Goal: Navigation & Orientation: Find specific page/section

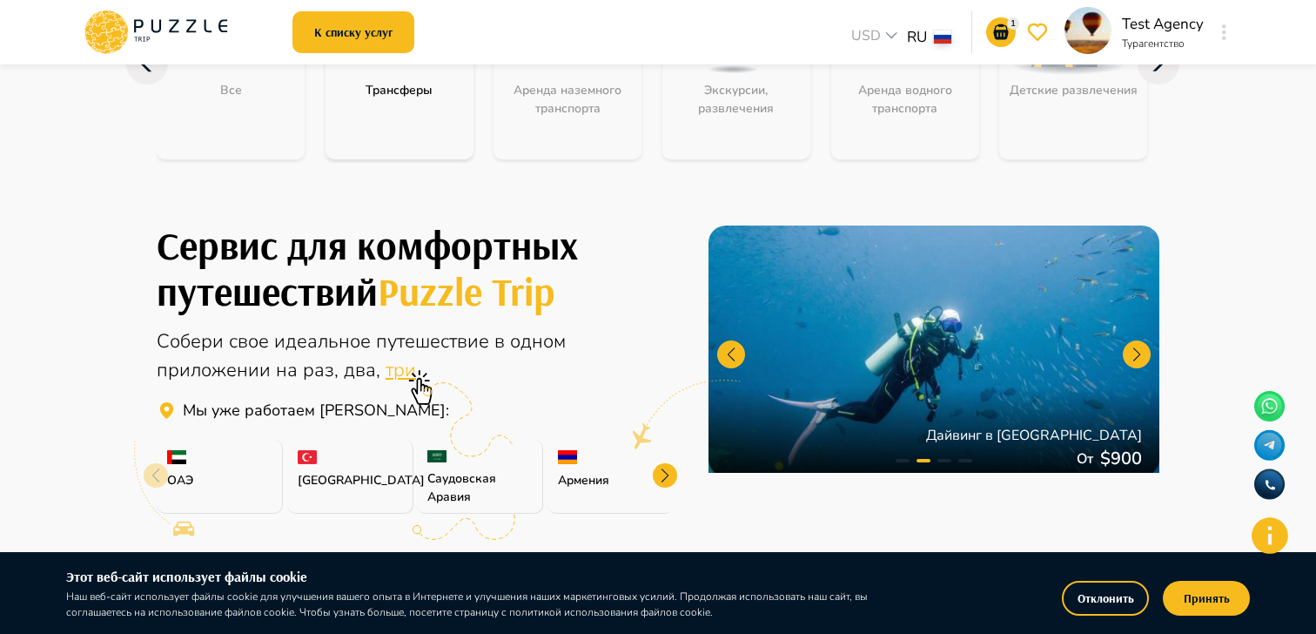
scroll to position [309, 0]
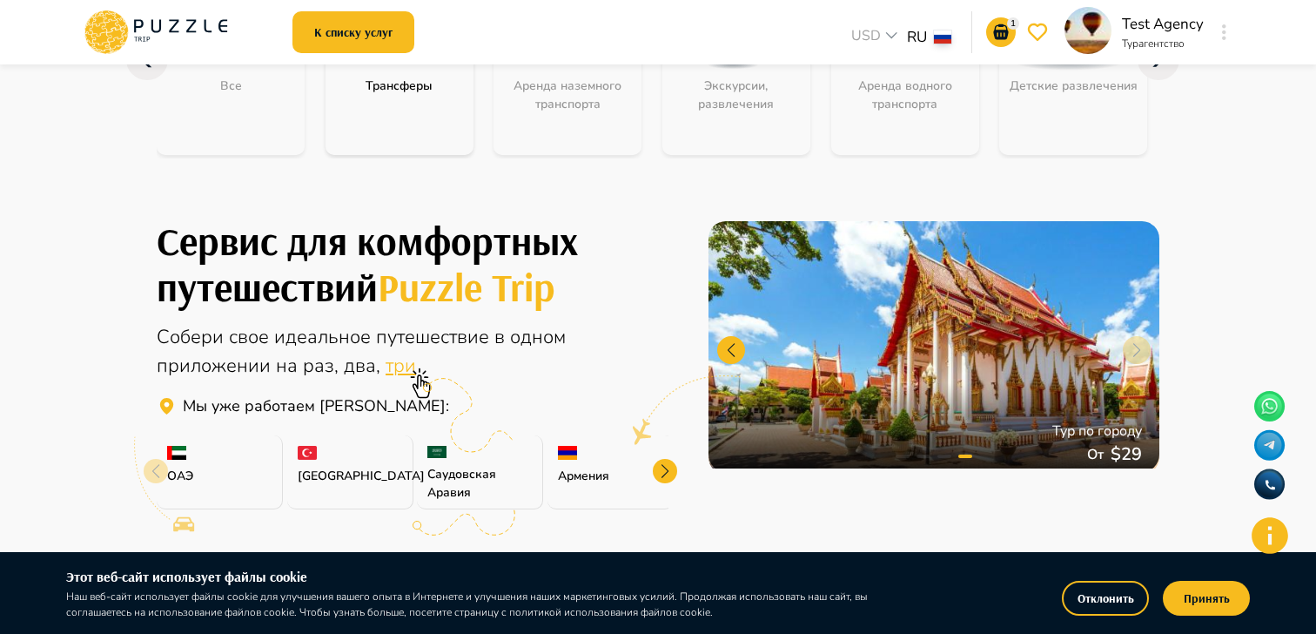
click at [1217, 35] on div at bounding box center [1225, 32] width 20 height 31
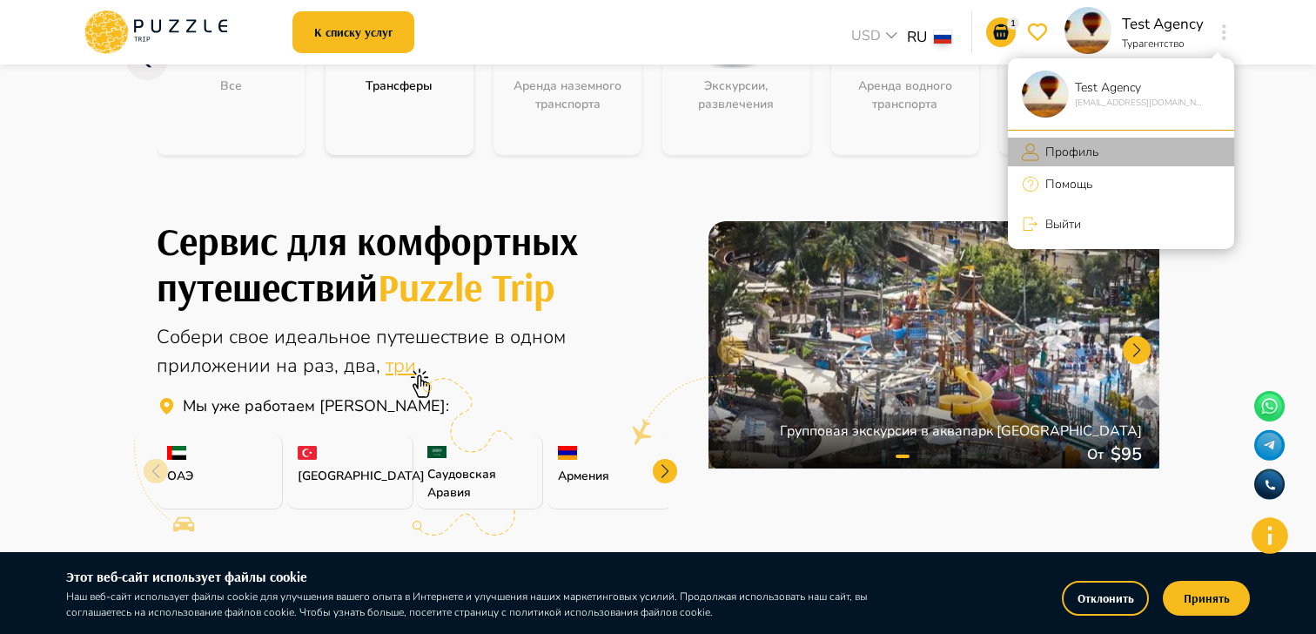
click at [1096, 143] on p "Профиль" at bounding box center [1069, 152] width 59 height 18
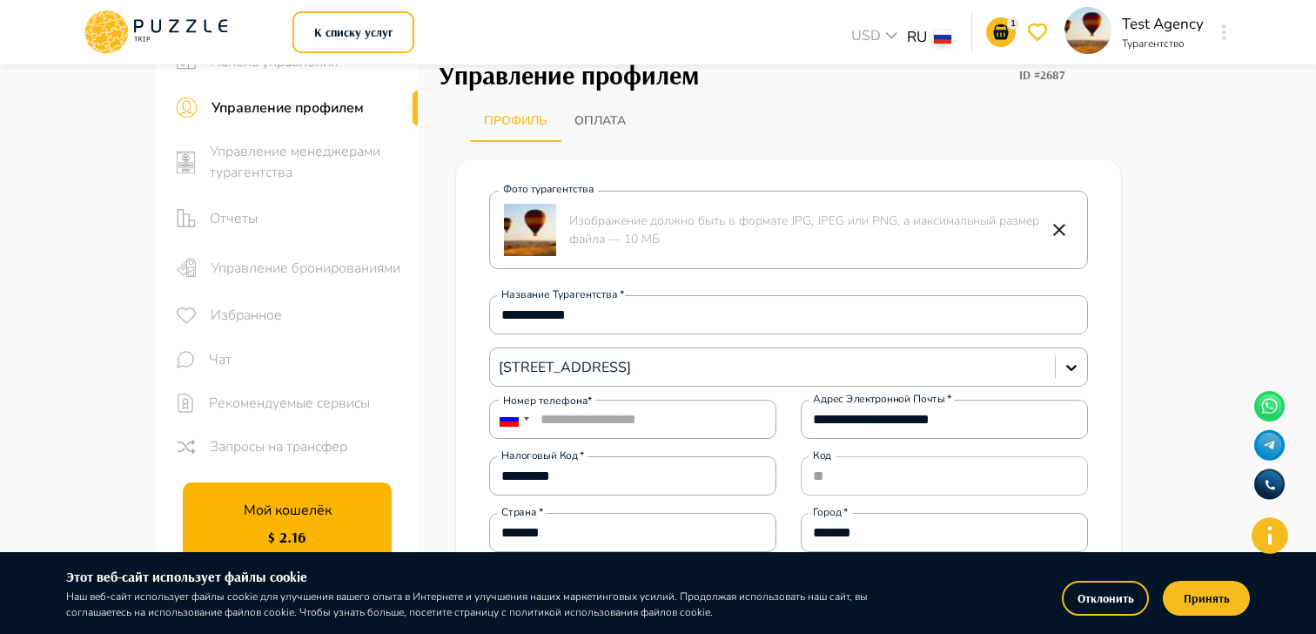
scroll to position [69, 0]
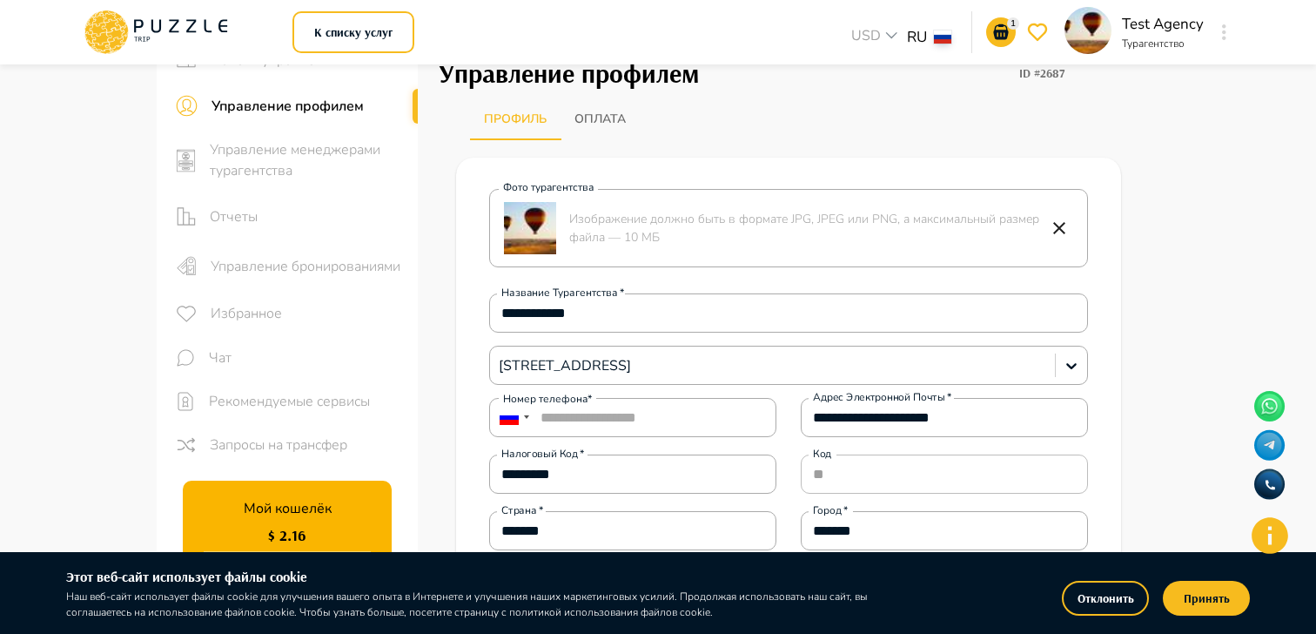
click at [283, 398] on span "Рекомендуемые сервисы" at bounding box center [306, 401] width 195 height 21
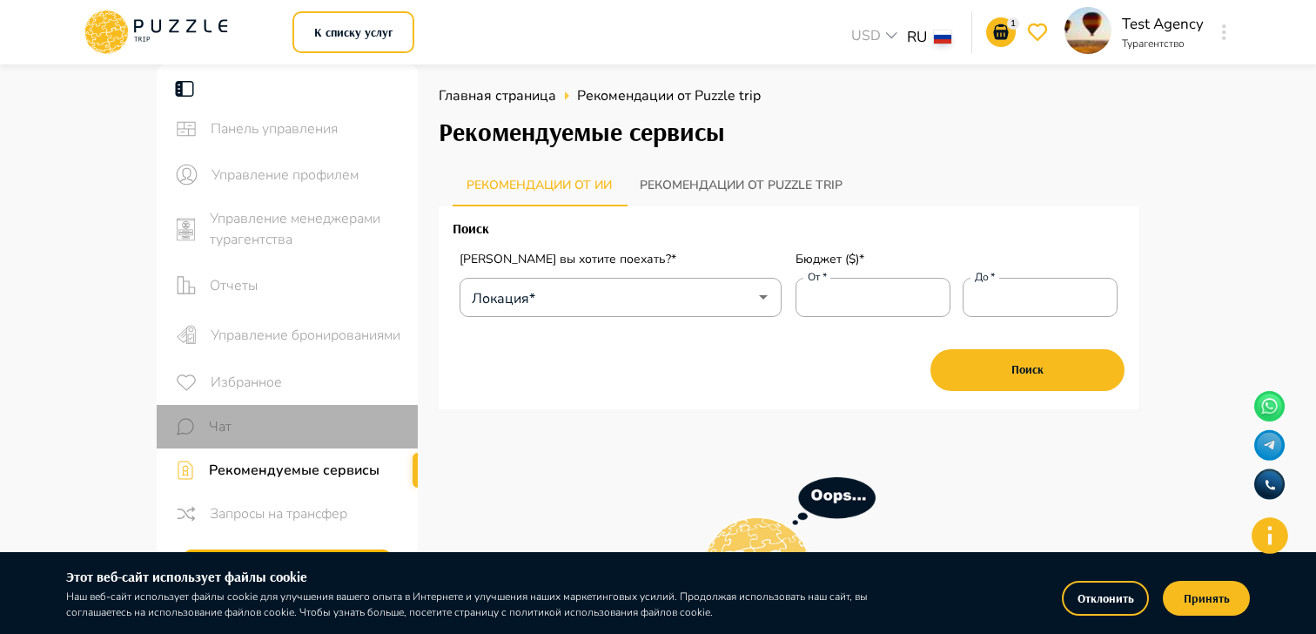
click at [225, 412] on div "Чат" at bounding box center [287, 427] width 261 height 44
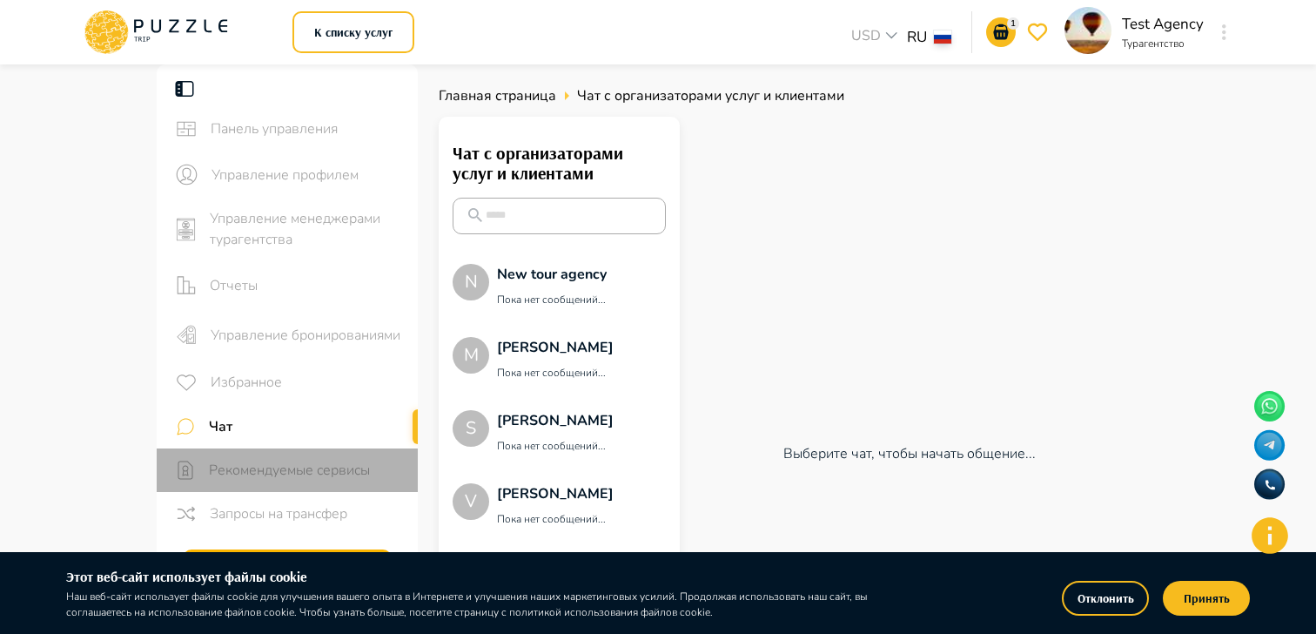
click at [269, 460] on span "Рекомендуемые сервисы" at bounding box center [306, 470] width 195 height 21
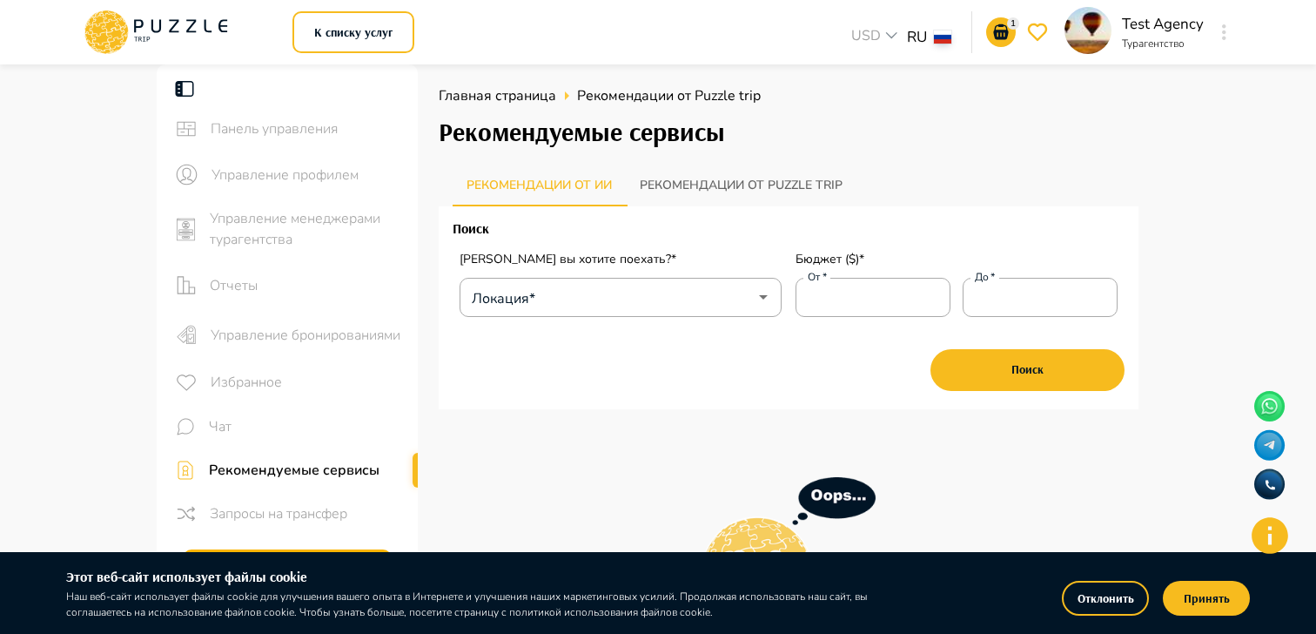
drag, startPoint x: 207, startPoint y: 466, endPoint x: 507, endPoint y: 477, distance: 299.7
click at [506, 478] on div "Панель управления Управление профилем Управление менеджерами турагентства Отчет…" at bounding box center [658, 516] width 1045 height 905
click at [740, 187] on button "Рекомендации от Puzzle trip" at bounding box center [741, 186] width 231 height 42
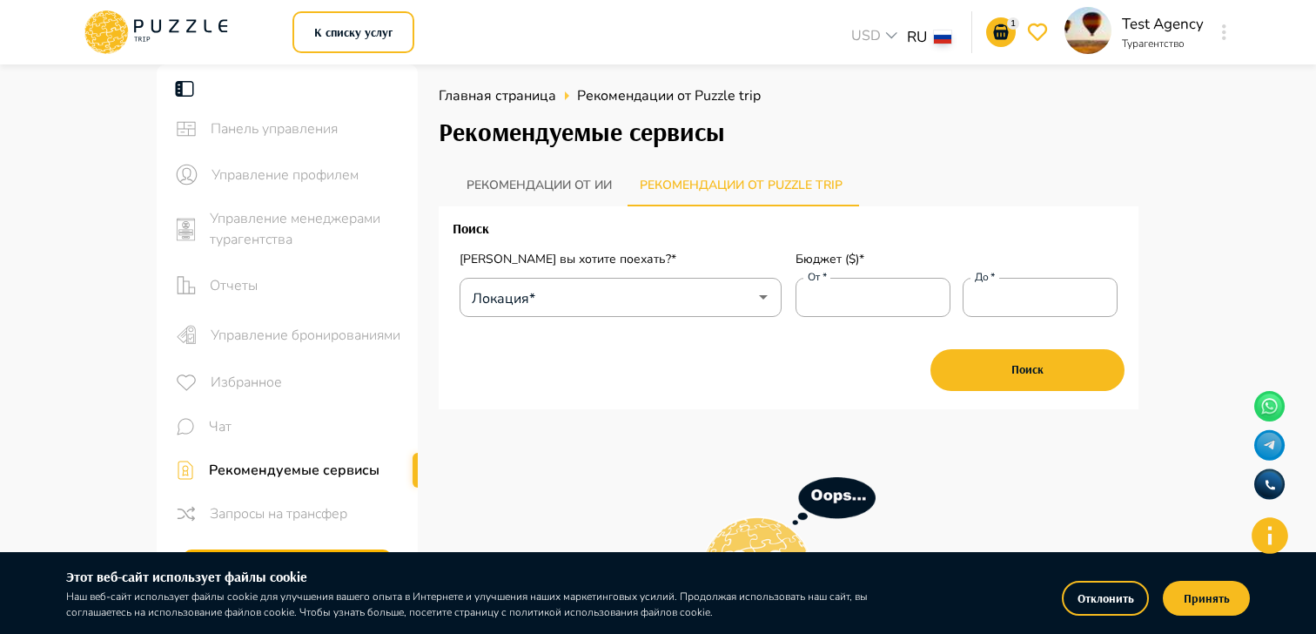
click at [569, 190] on button "Рекомендации от ии" at bounding box center [539, 186] width 173 height 42
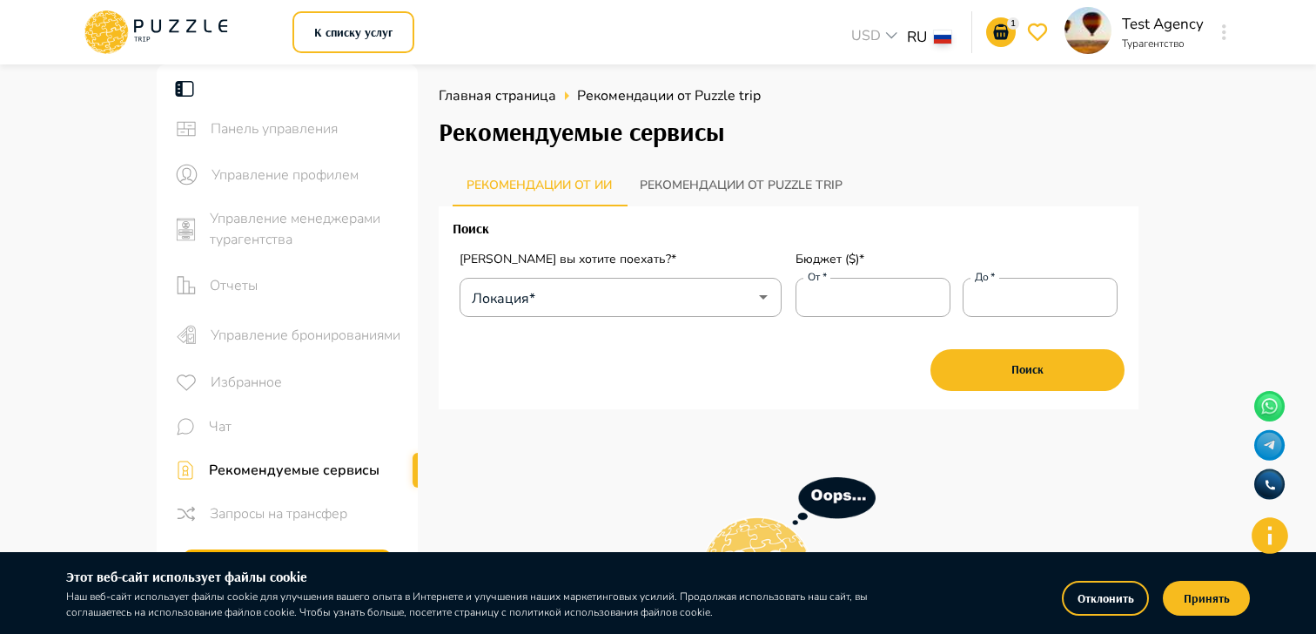
click at [207, 130] on div "Панель управления" at bounding box center [287, 128] width 261 height 45
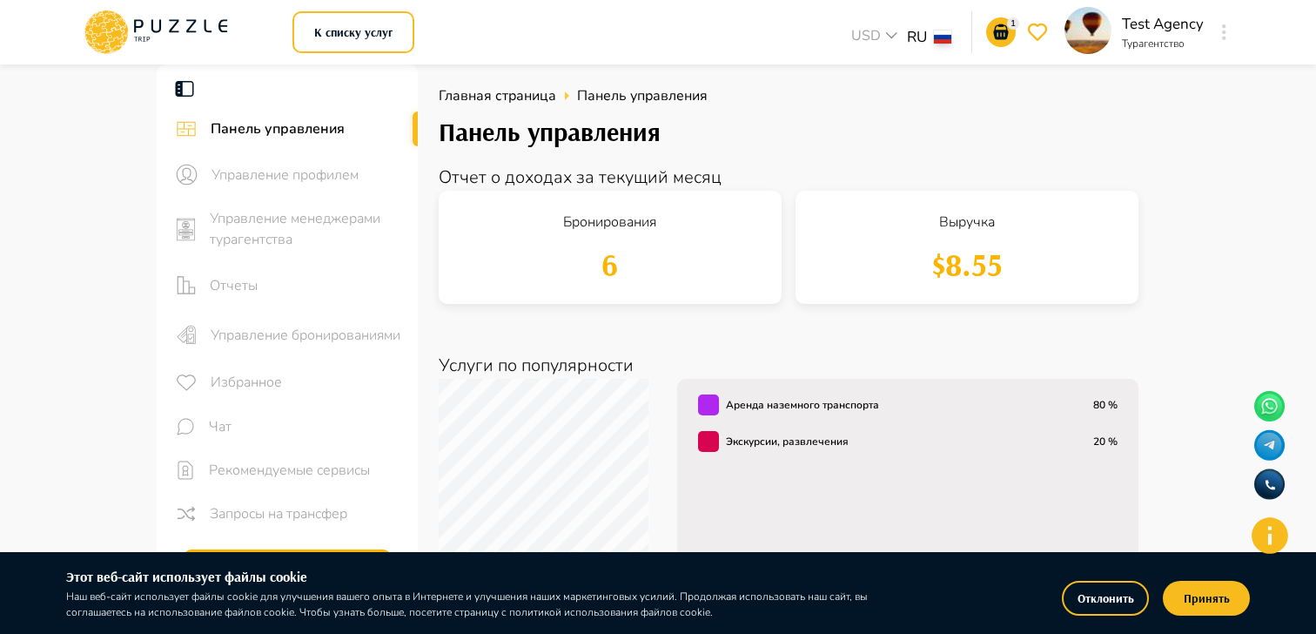
click at [296, 233] on span "Управление менеджерами турагентства" at bounding box center [307, 229] width 194 height 42
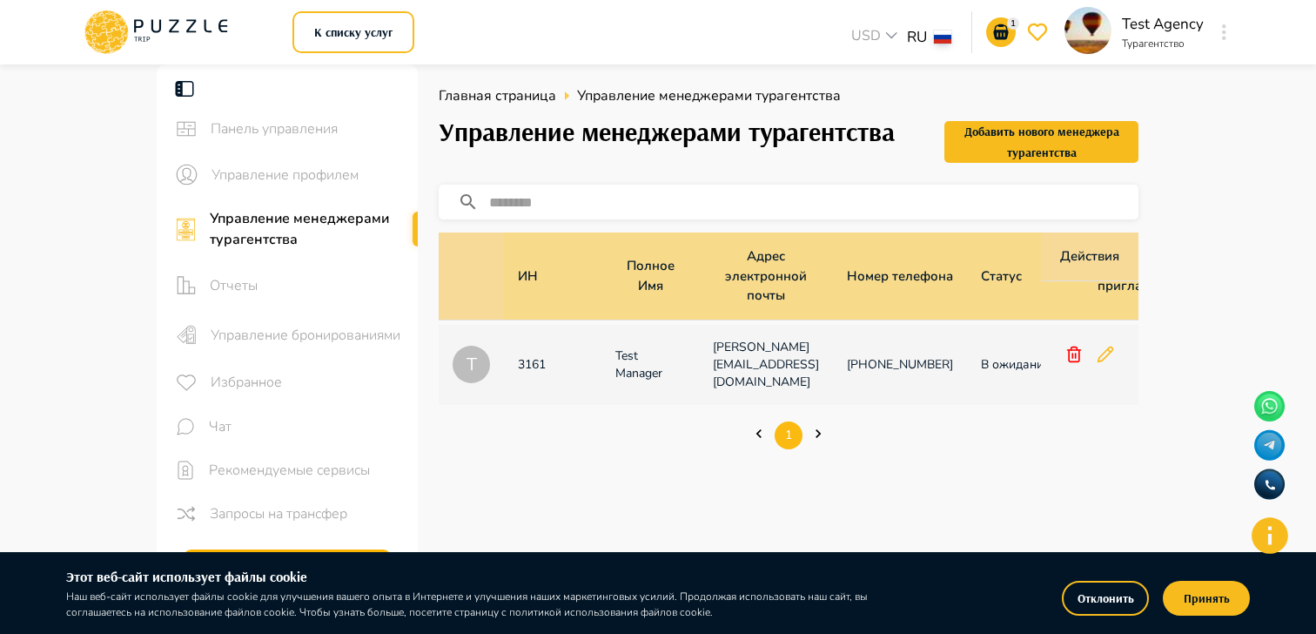
click at [637, 347] on p "Test Manager" at bounding box center [651, 364] width 70 height 35
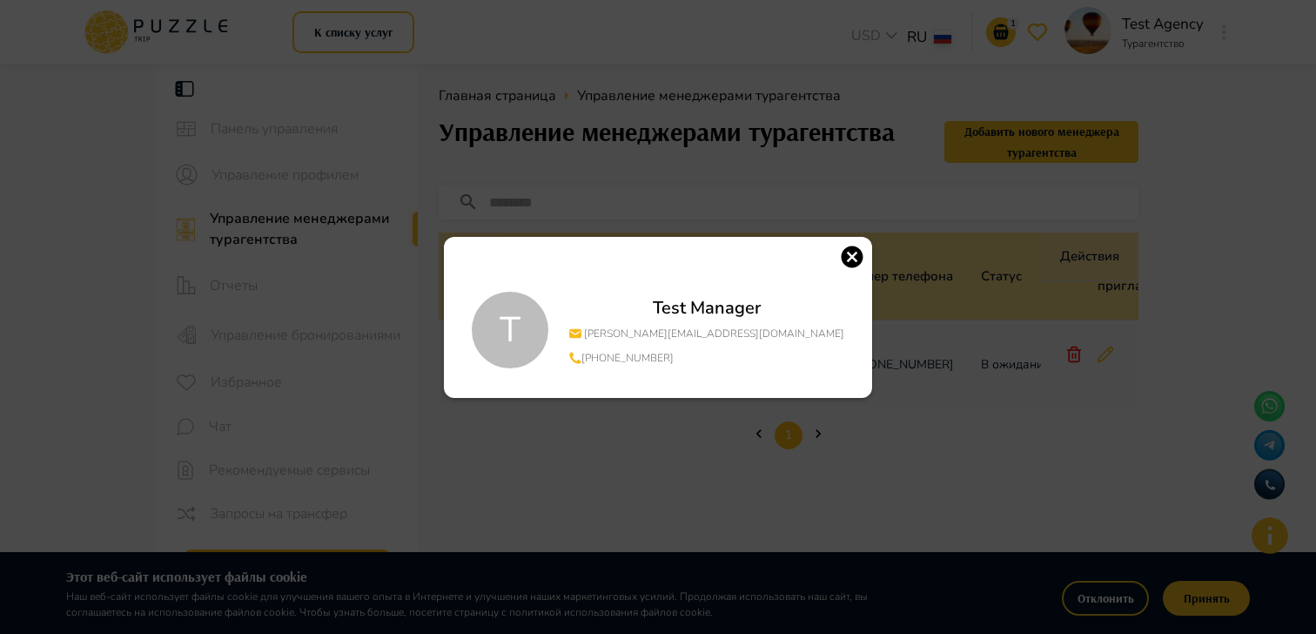
click at [842, 258] on icon "button" at bounding box center [853, 257] width 22 height 22
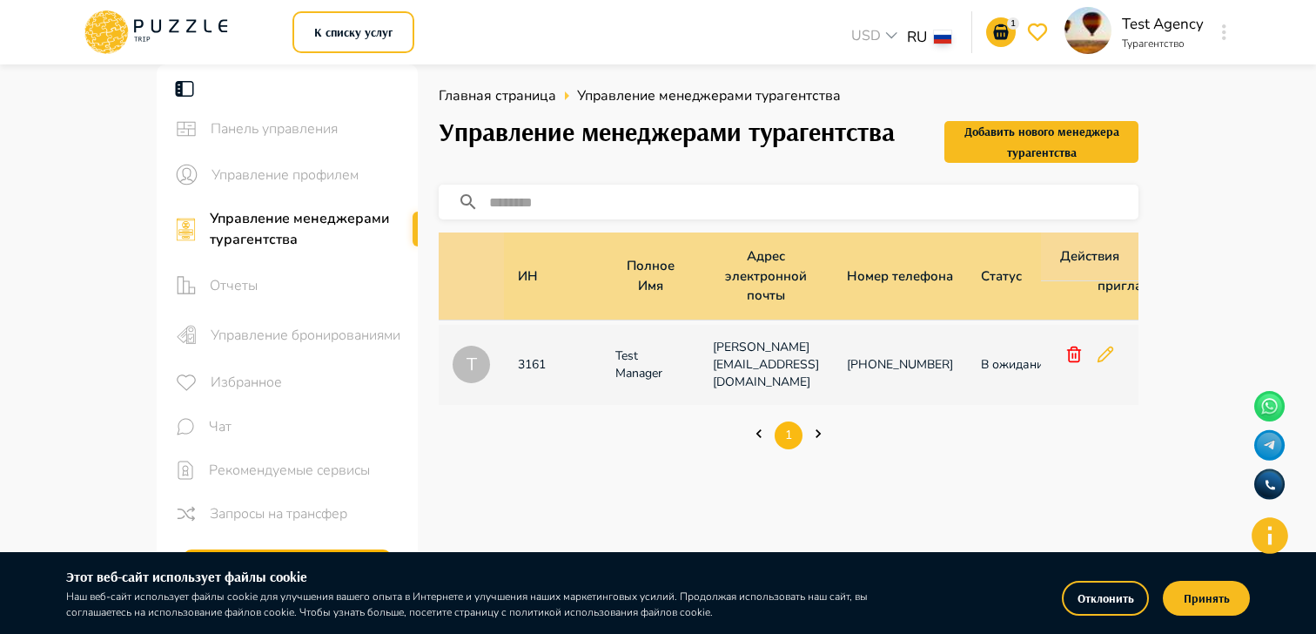
click at [234, 274] on div "Отчеты" at bounding box center [287, 285] width 261 height 50
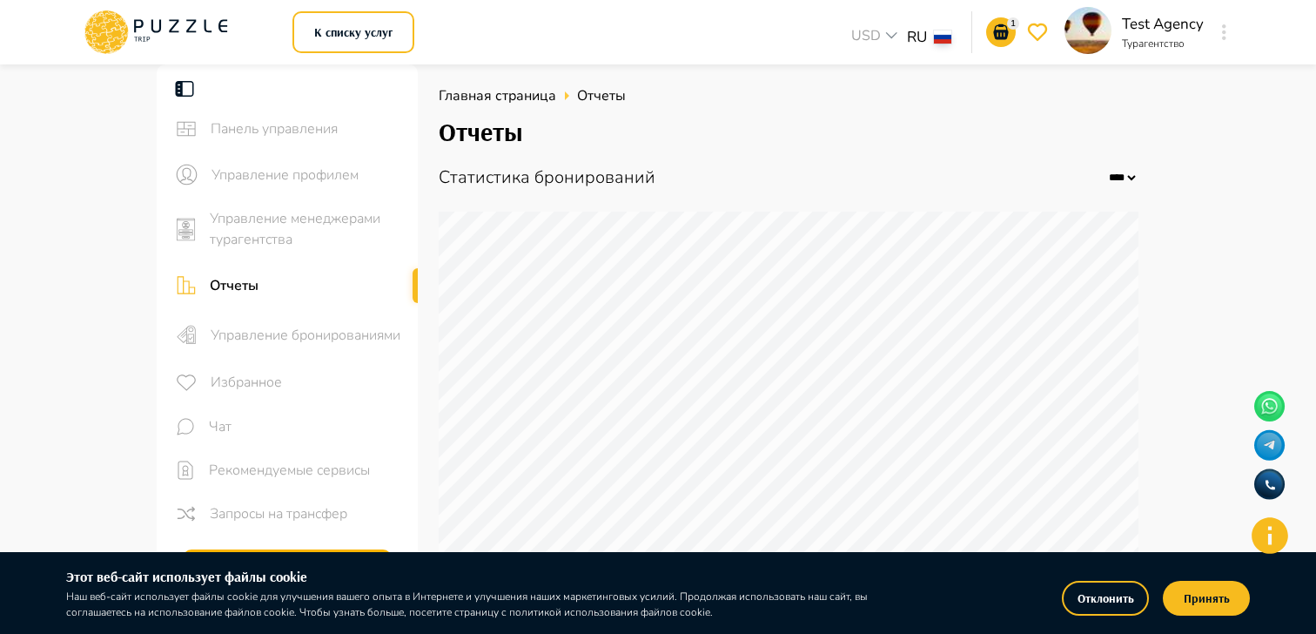
click at [315, 344] on span "Управление бронированиями" at bounding box center [307, 335] width 193 height 21
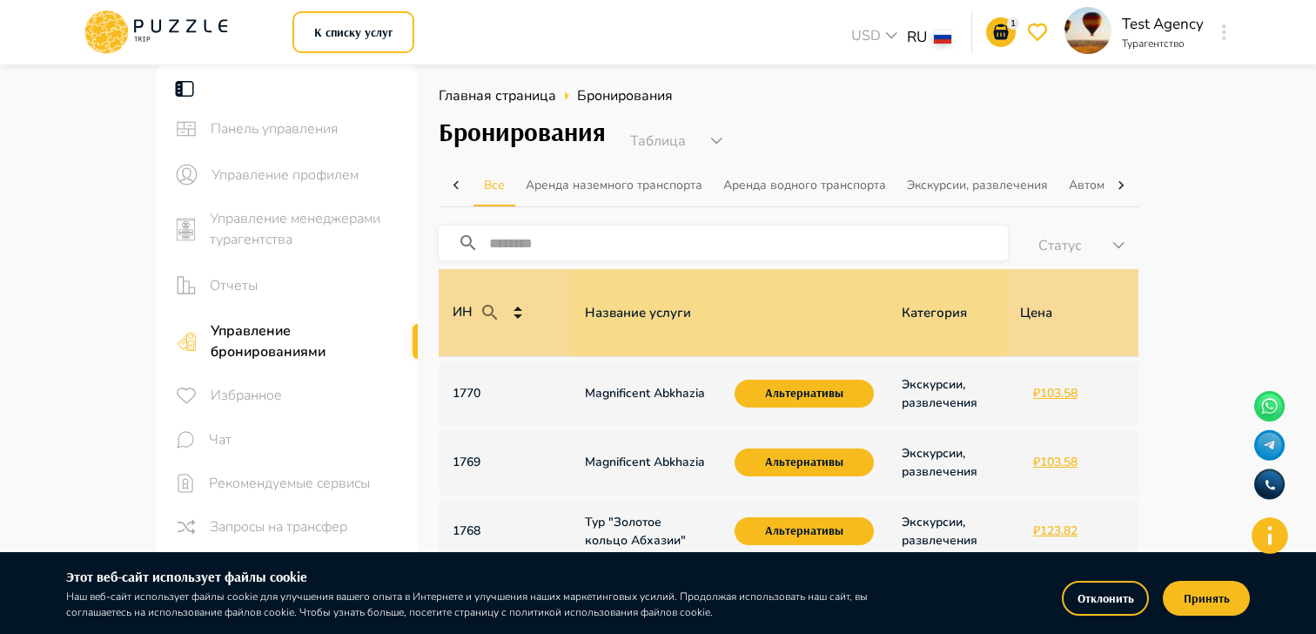
click at [304, 395] on span "Избранное" at bounding box center [307, 395] width 193 height 21
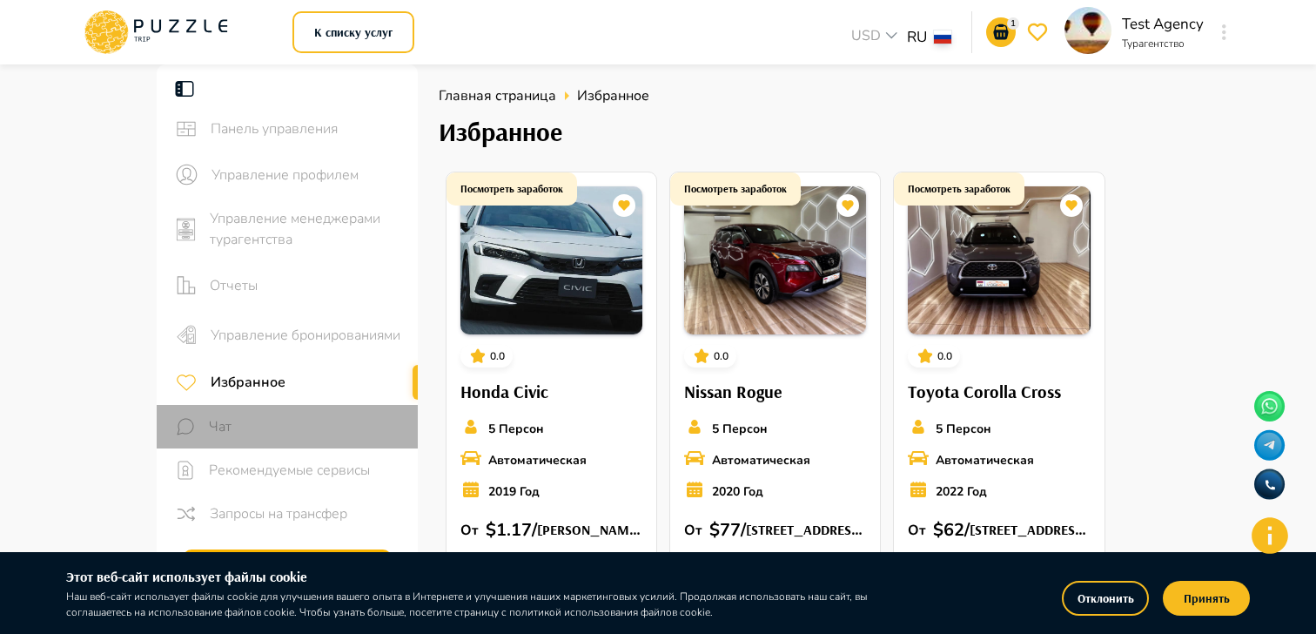
click at [266, 440] on div "Чат" at bounding box center [287, 427] width 261 height 44
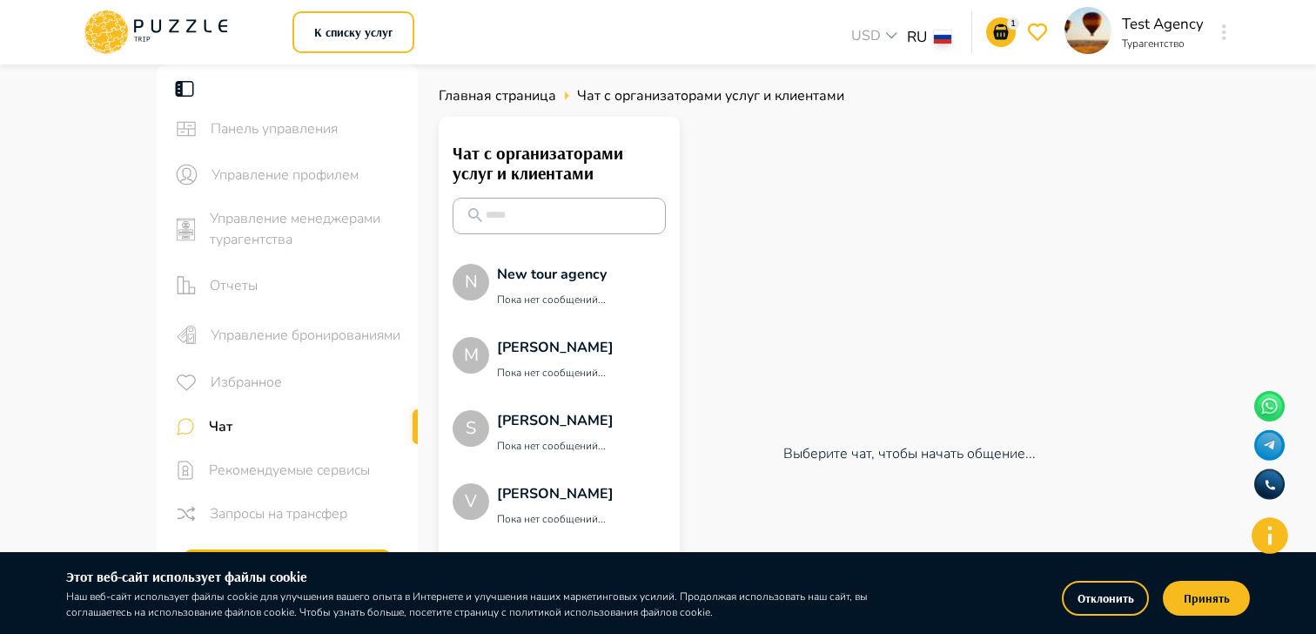
click at [295, 474] on span "Рекомендуемые сервисы" at bounding box center [306, 470] width 195 height 21
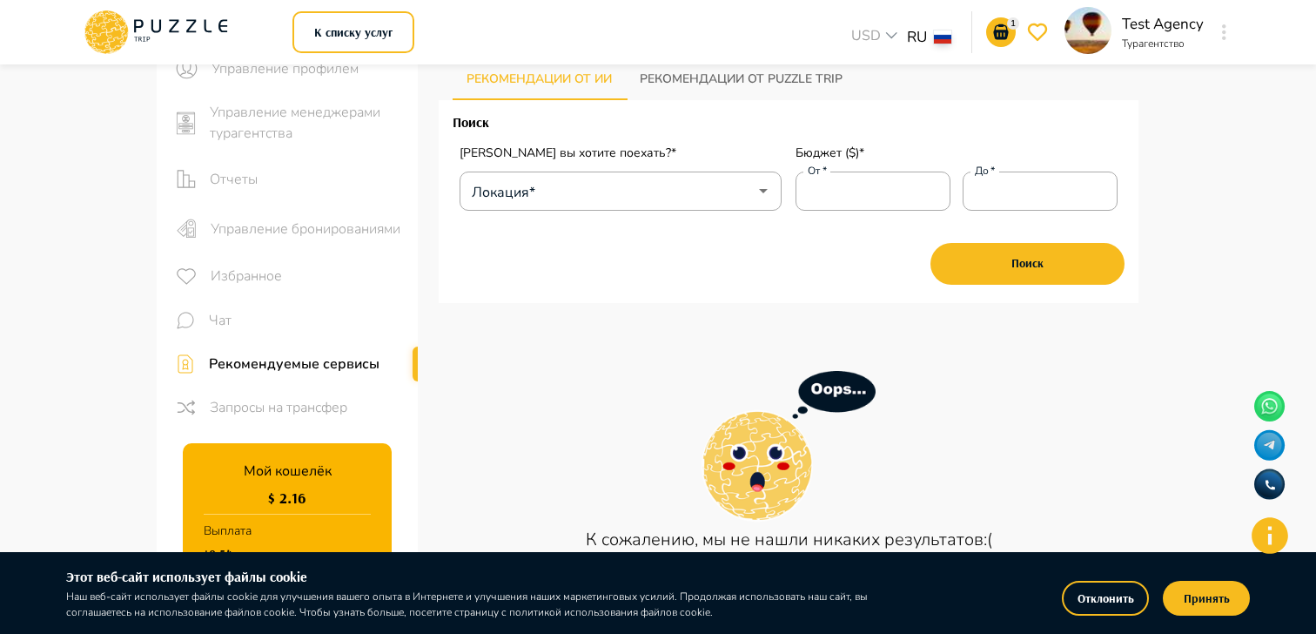
scroll to position [149, 0]
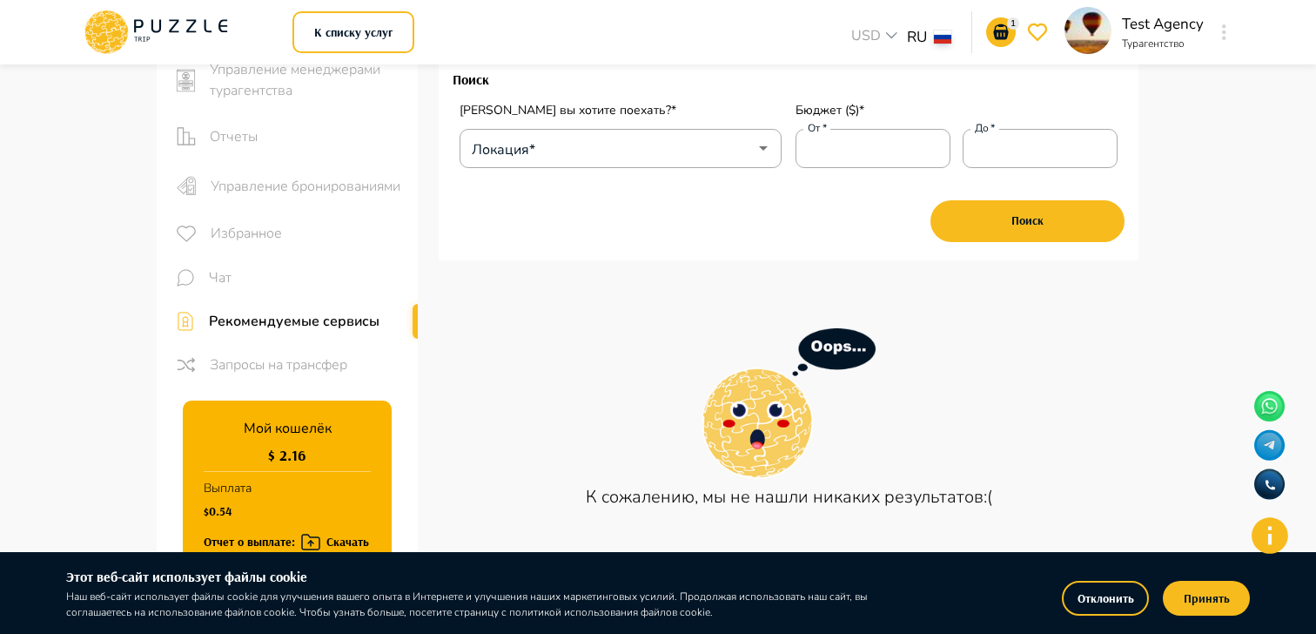
click at [275, 369] on span "Запросы на трансфер" at bounding box center [307, 364] width 194 height 21
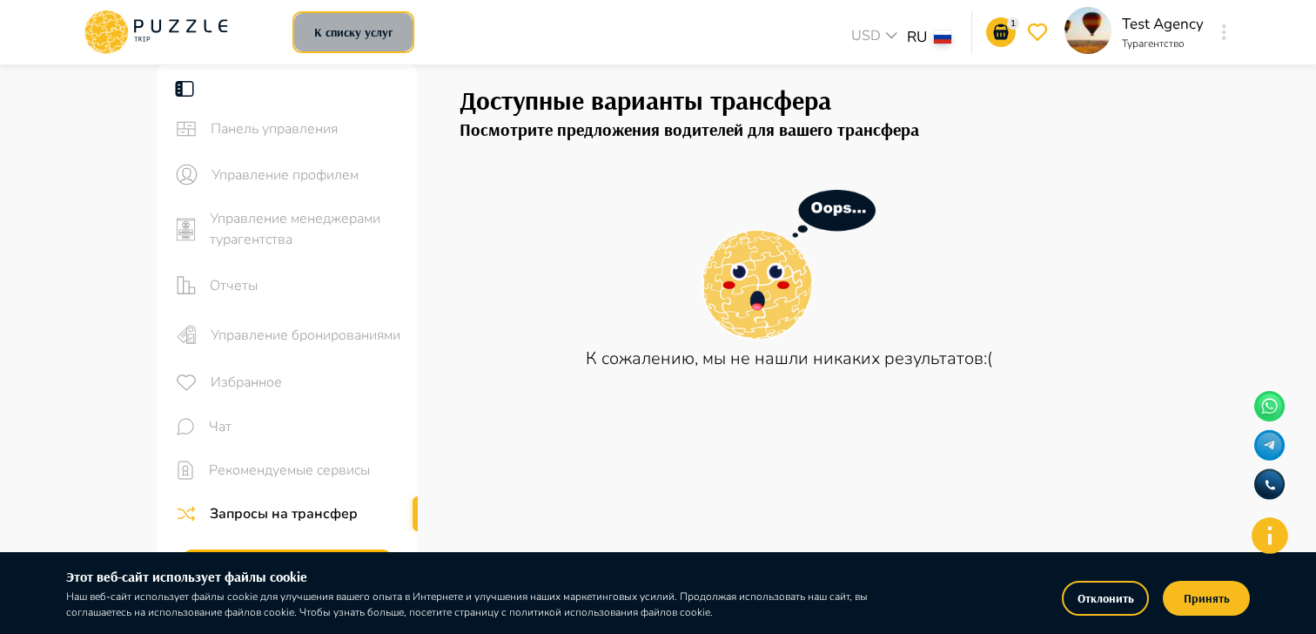
click at [320, 37] on button "К списку услуг" at bounding box center [354, 32] width 122 height 42
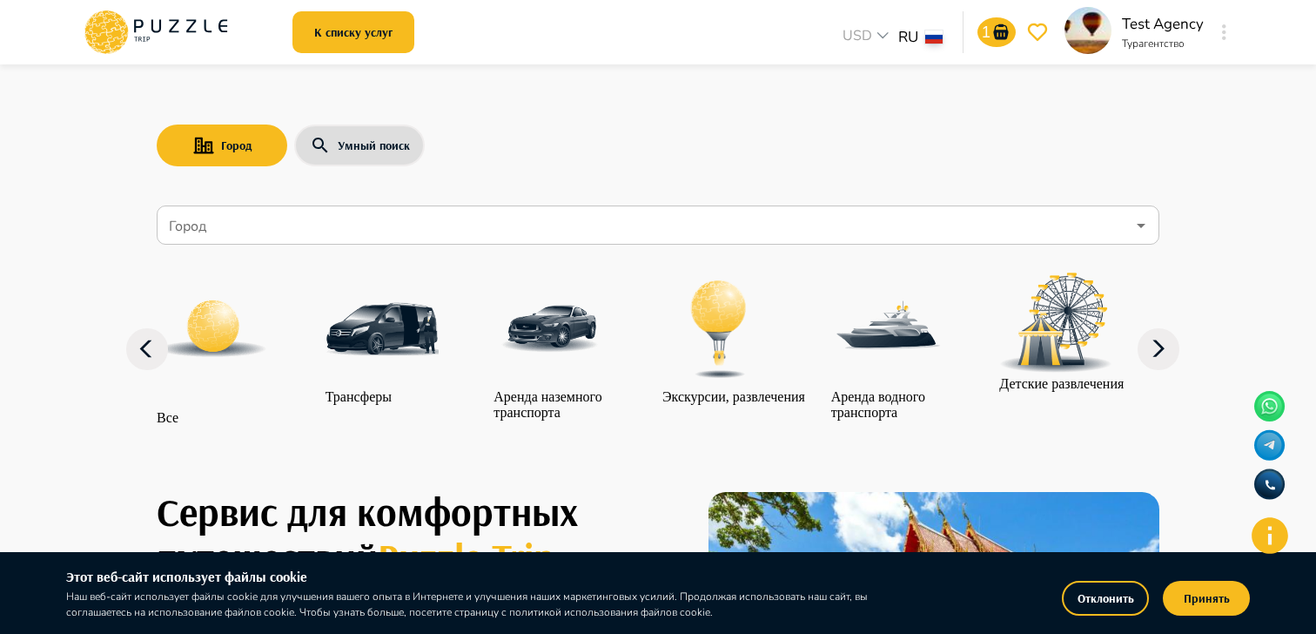
click at [384, 283] on img "category-get_transfer" at bounding box center [382, 329] width 113 height 113
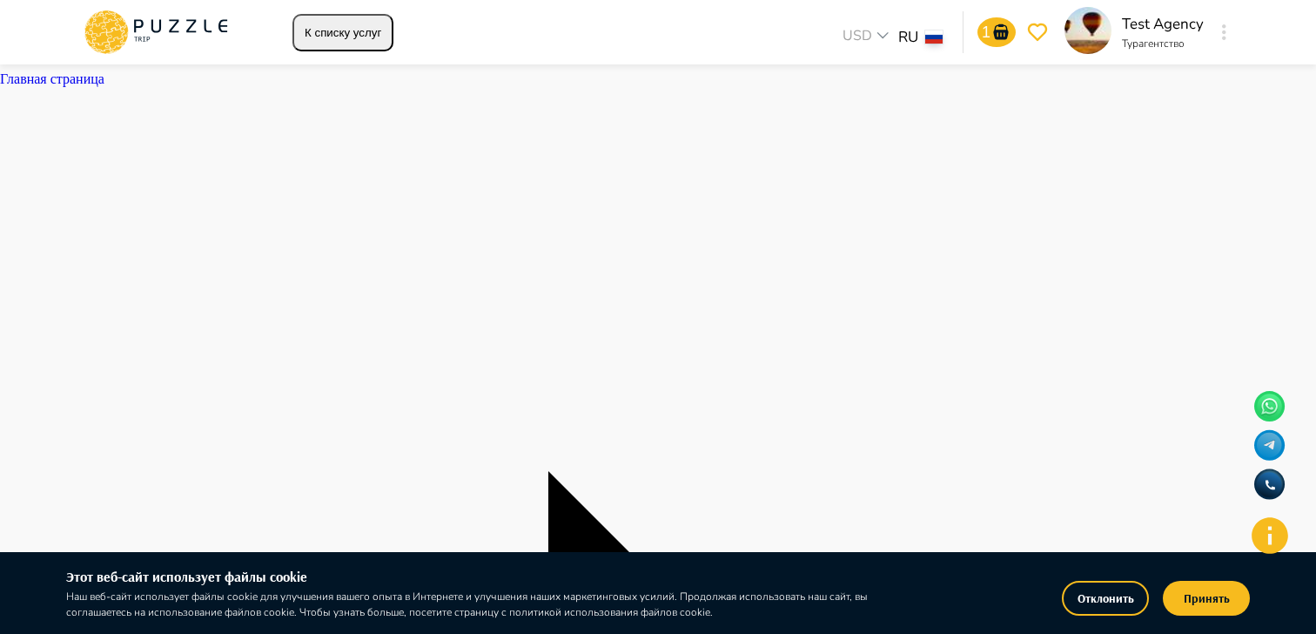
type textarea "*"
click at [345, 42] on button "К списку услуг" at bounding box center [343, 32] width 101 height 37
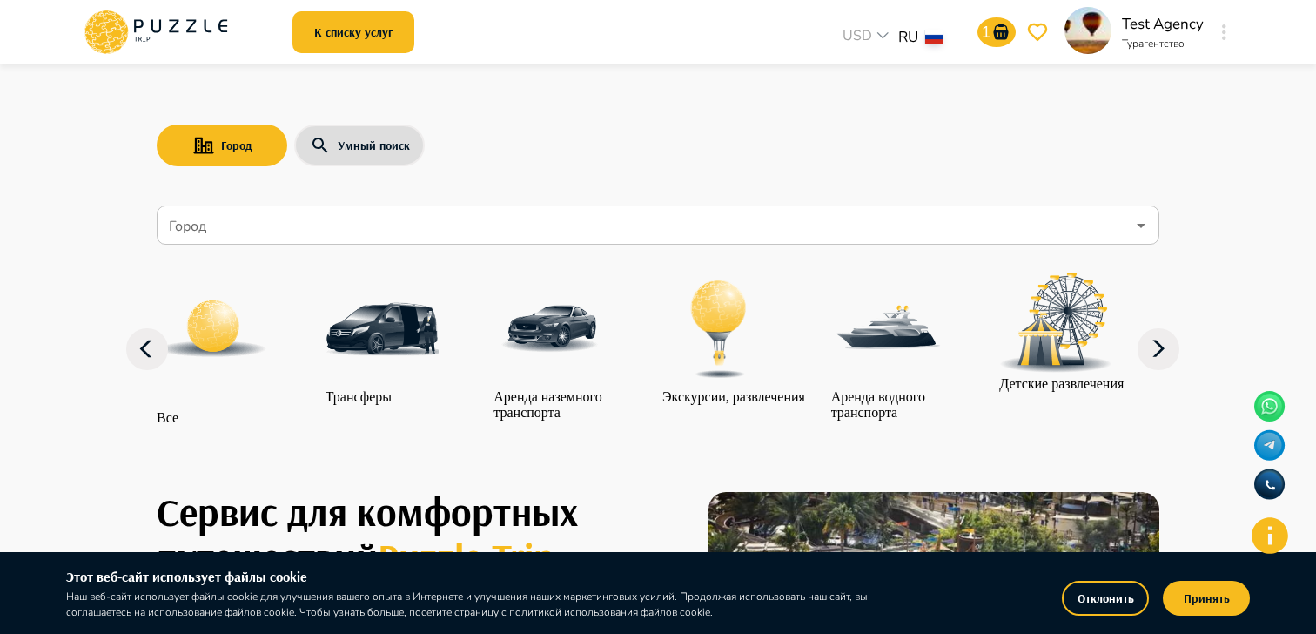
click at [400, 405] on div "Трансферы" at bounding box center [382, 339] width 113 height 132
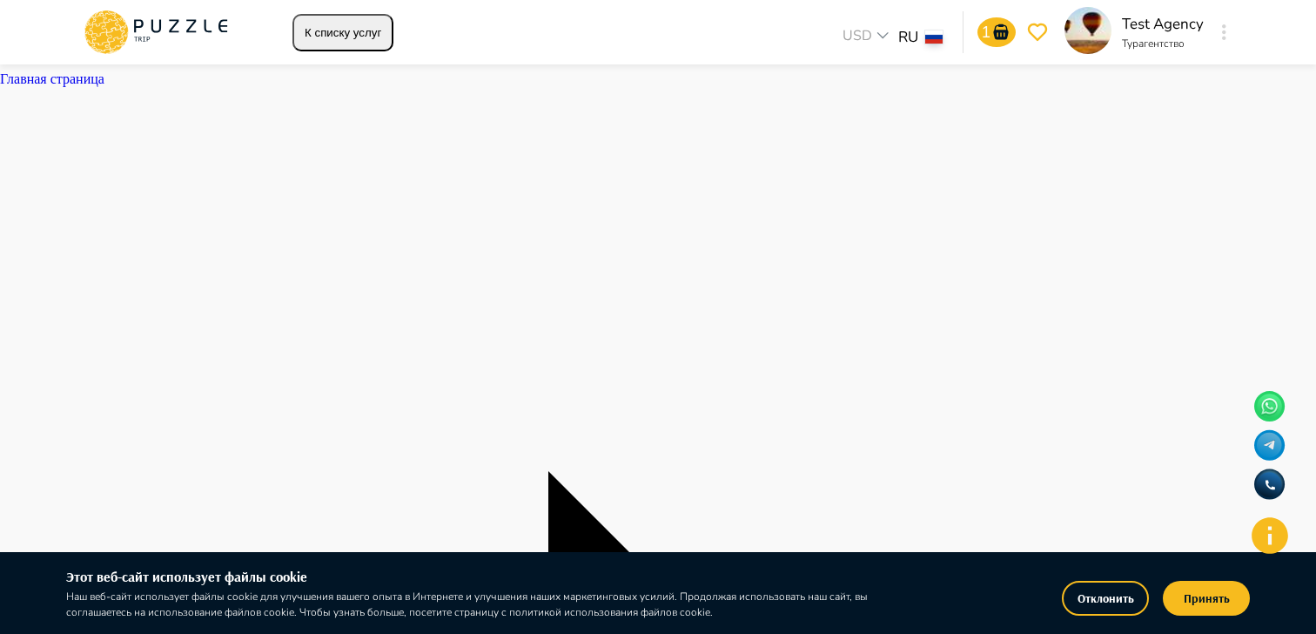
type textarea "*"
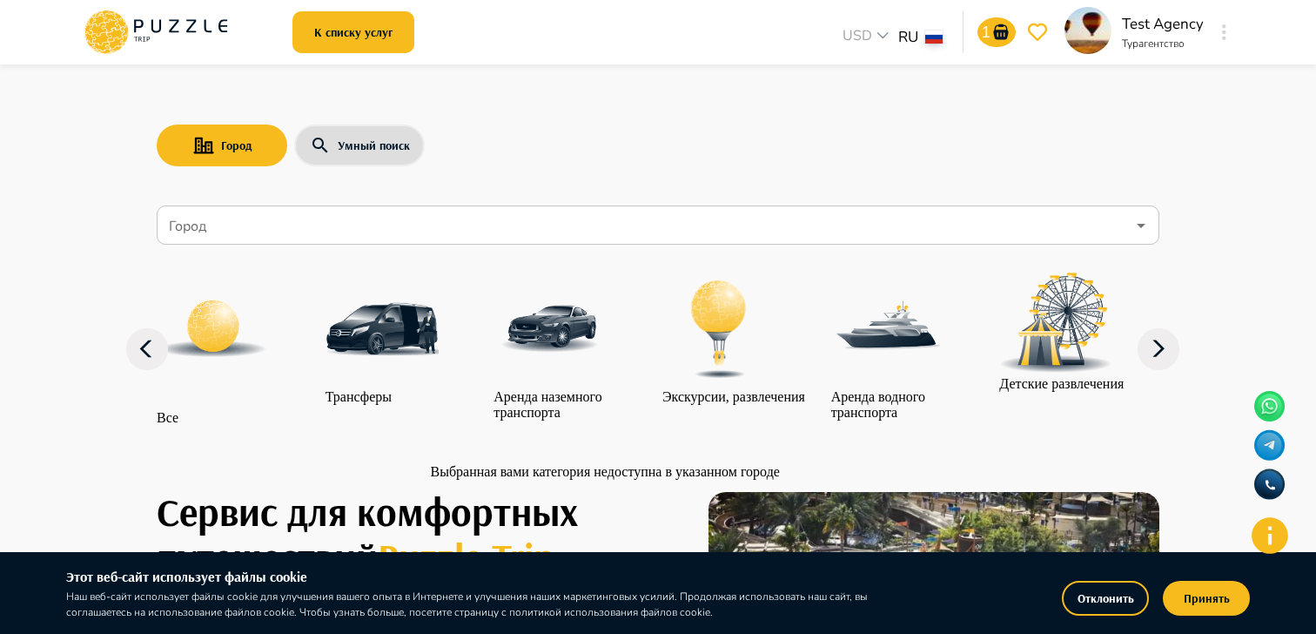
click at [583, 341] on div "Аренда наземного транспорта" at bounding box center [574, 347] width 160 height 148
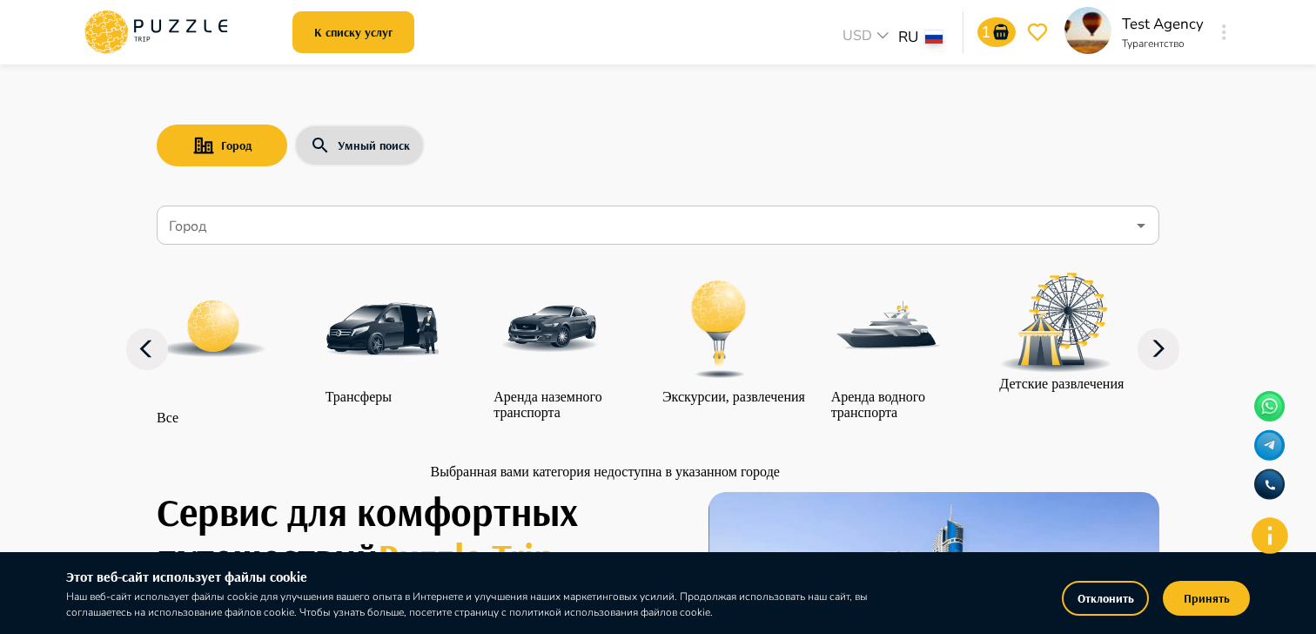
click at [569, 357] on div "Аренда наземного транспорта" at bounding box center [574, 347] width 160 height 148
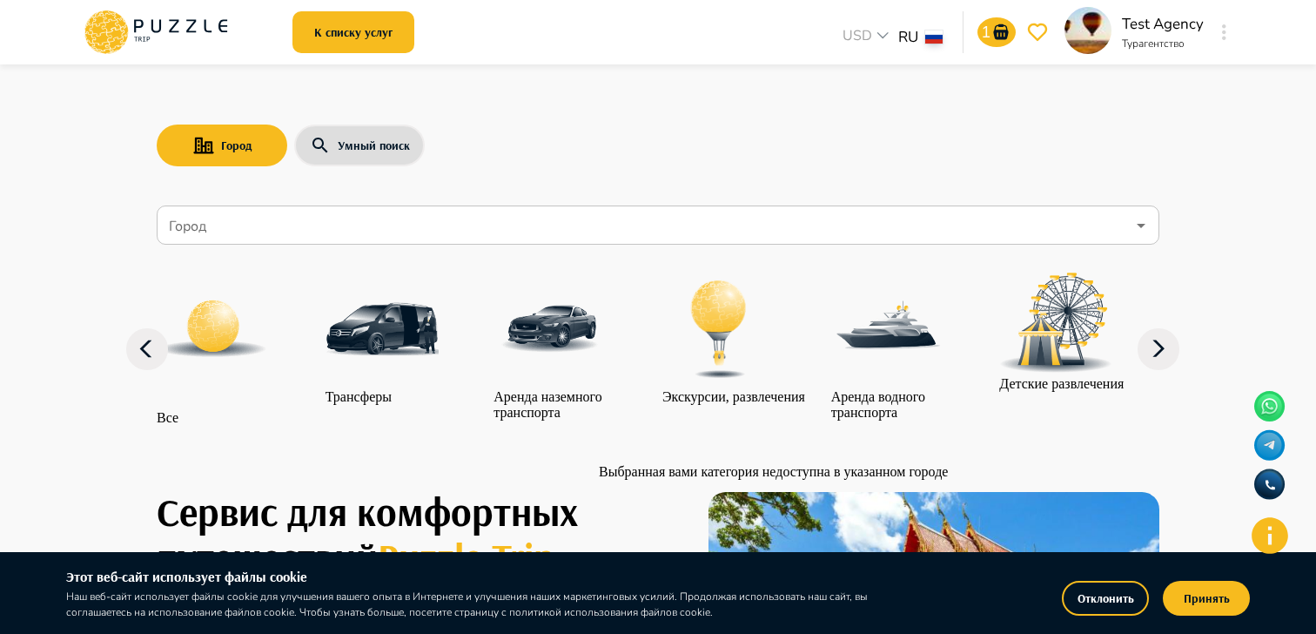
click at [749, 361] on div "Экскурсии, развлечения" at bounding box center [734, 339] width 143 height 132
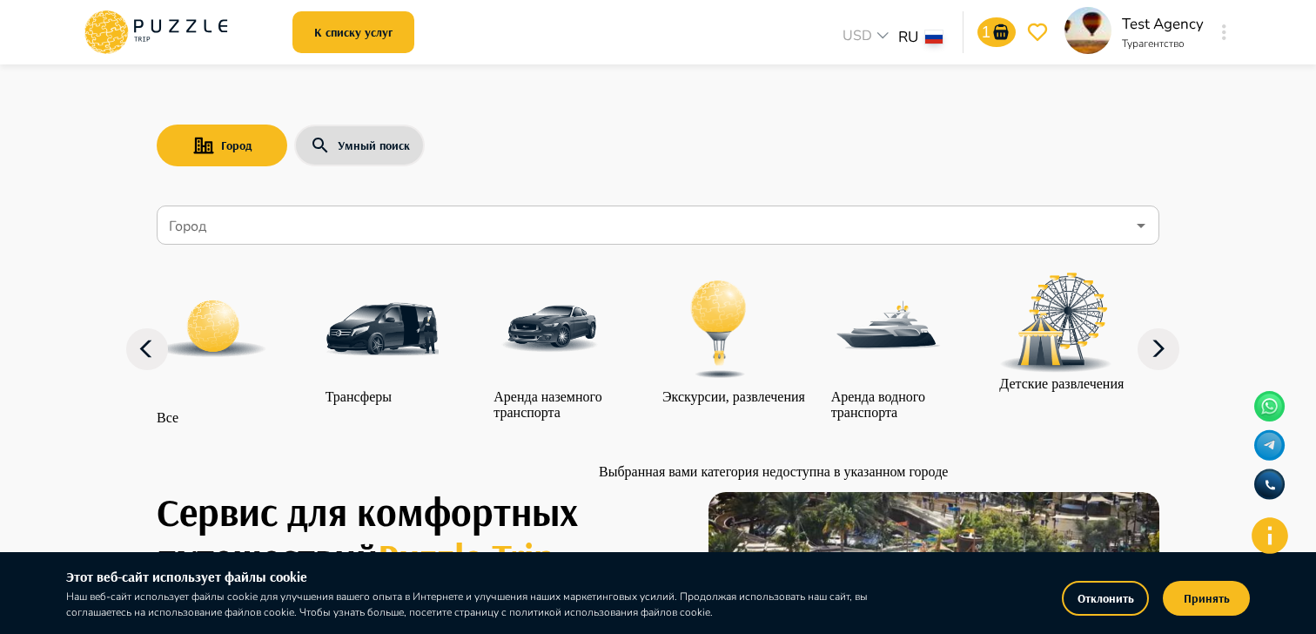
click at [749, 361] on div "Экскурсии, развлечения" at bounding box center [734, 339] width 143 height 132
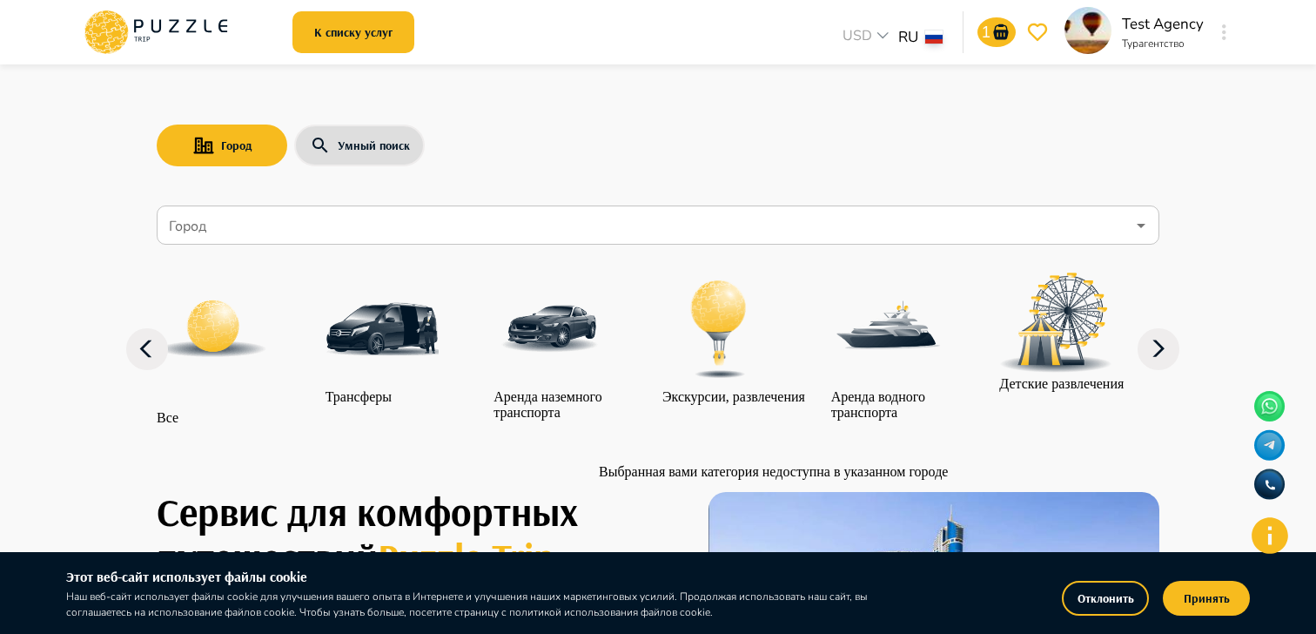
click at [749, 361] on div "Экскурсии, развлечения" at bounding box center [734, 339] width 143 height 132
click at [776, 386] on div "Экскурсии, развлечения" at bounding box center [734, 339] width 143 height 132
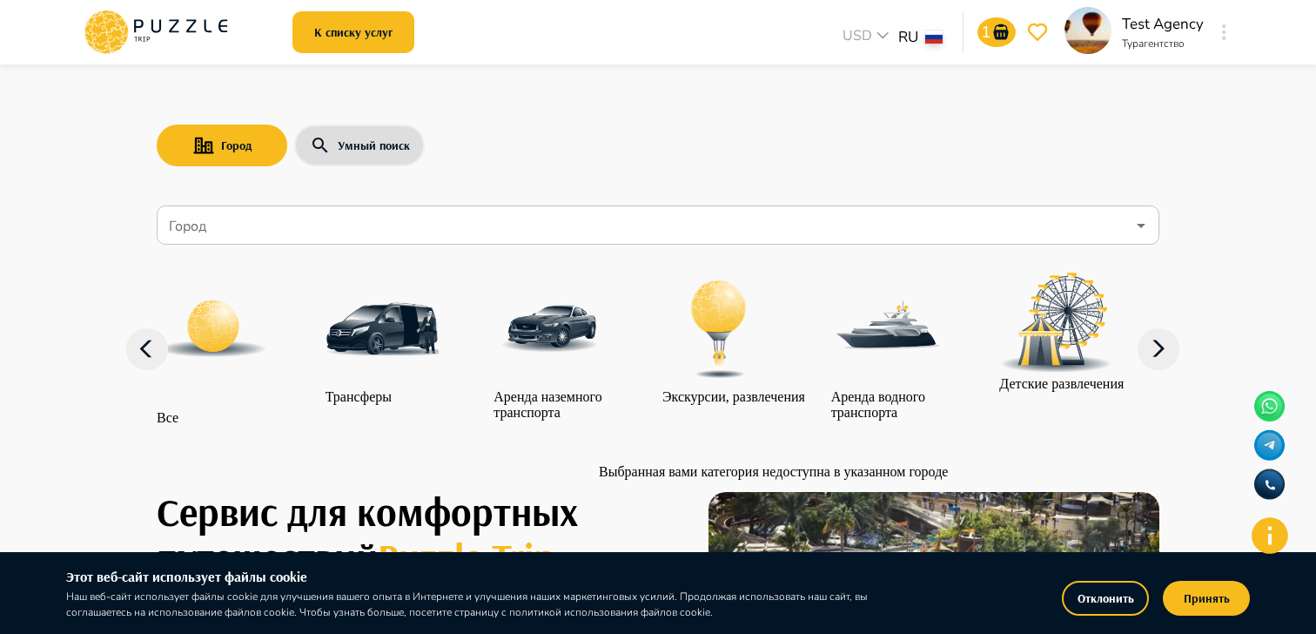
click at [715, 360] on div "Экскурсии, развлечения" at bounding box center [734, 339] width 143 height 132
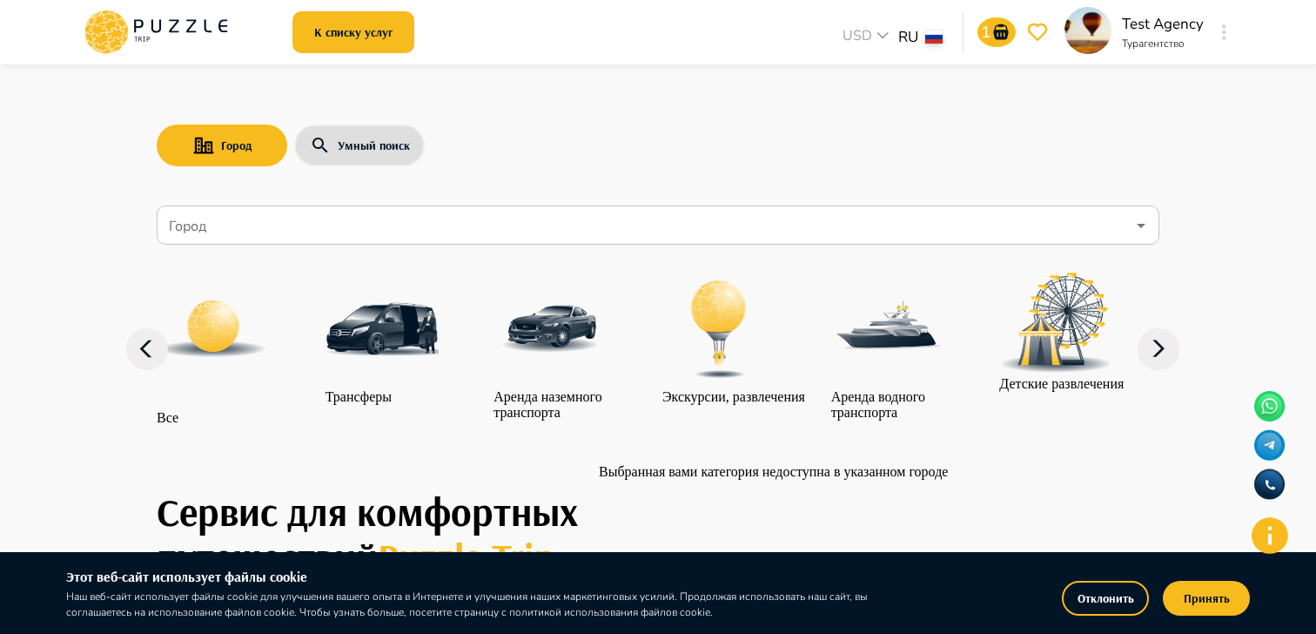
click at [718, 360] on div "Экскурсии, развлечения" at bounding box center [734, 339] width 143 height 132
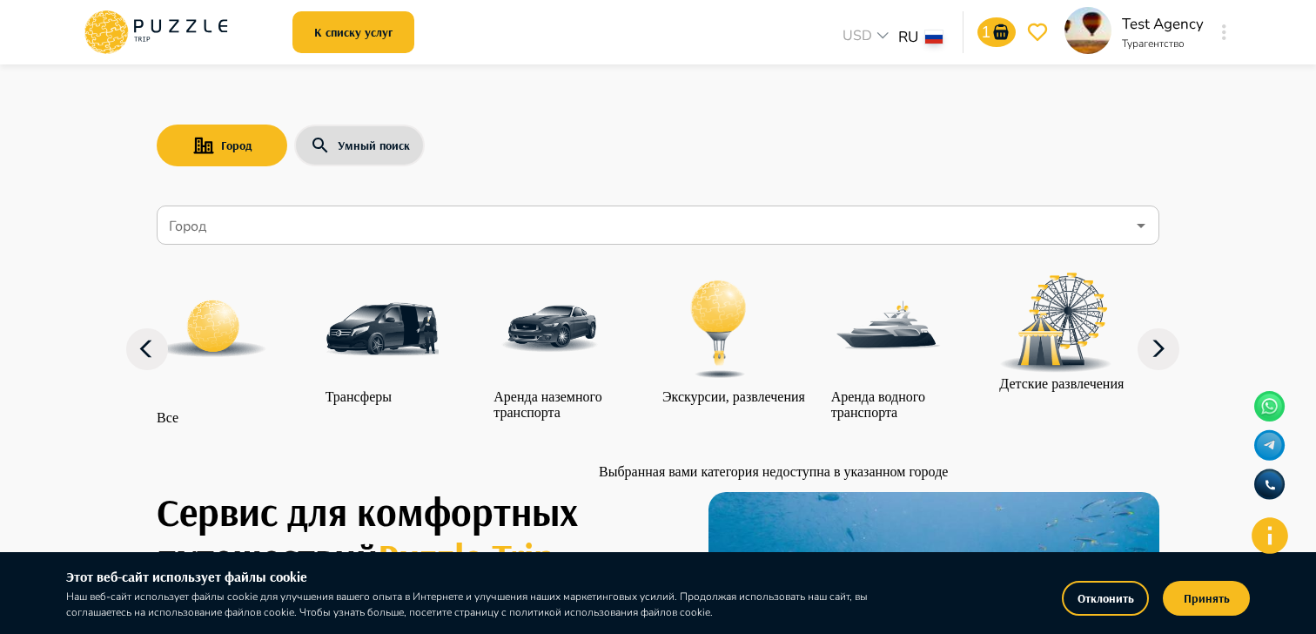
click at [718, 360] on div "Экскурсии, развлечения" at bounding box center [734, 339] width 143 height 132
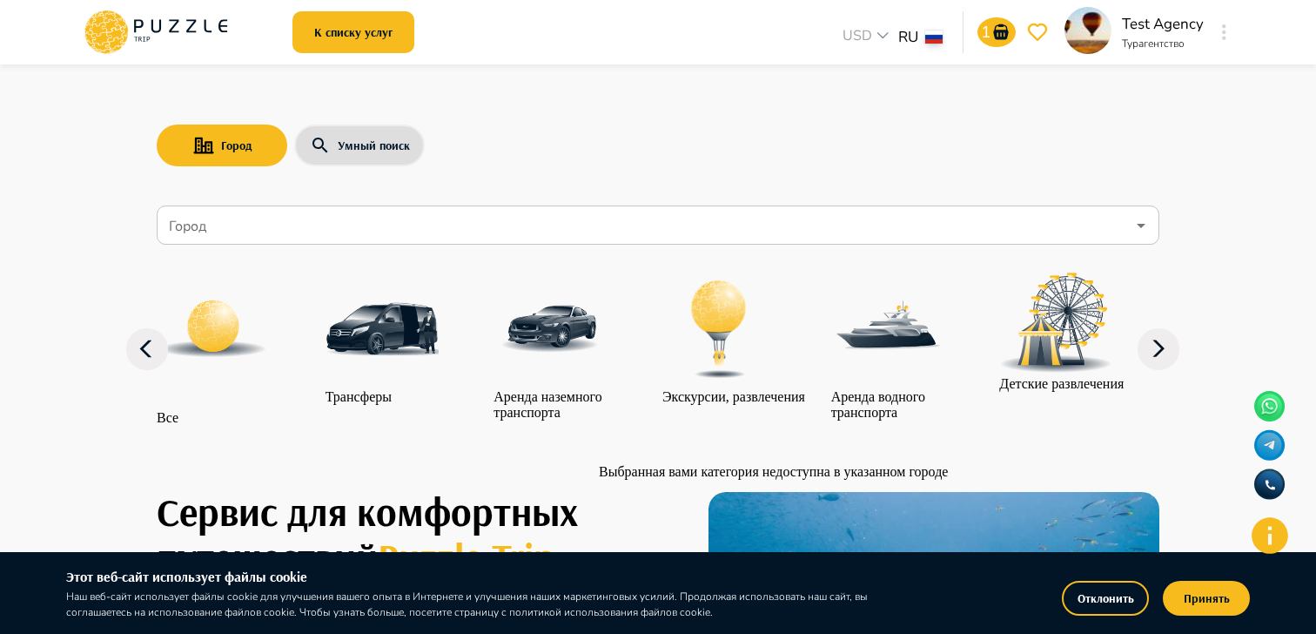
click at [718, 360] on div "Экскурсии, развлечения" at bounding box center [734, 339] width 143 height 132
click at [762, 383] on div "Экскурсии, развлечения" at bounding box center [734, 339] width 143 height 132
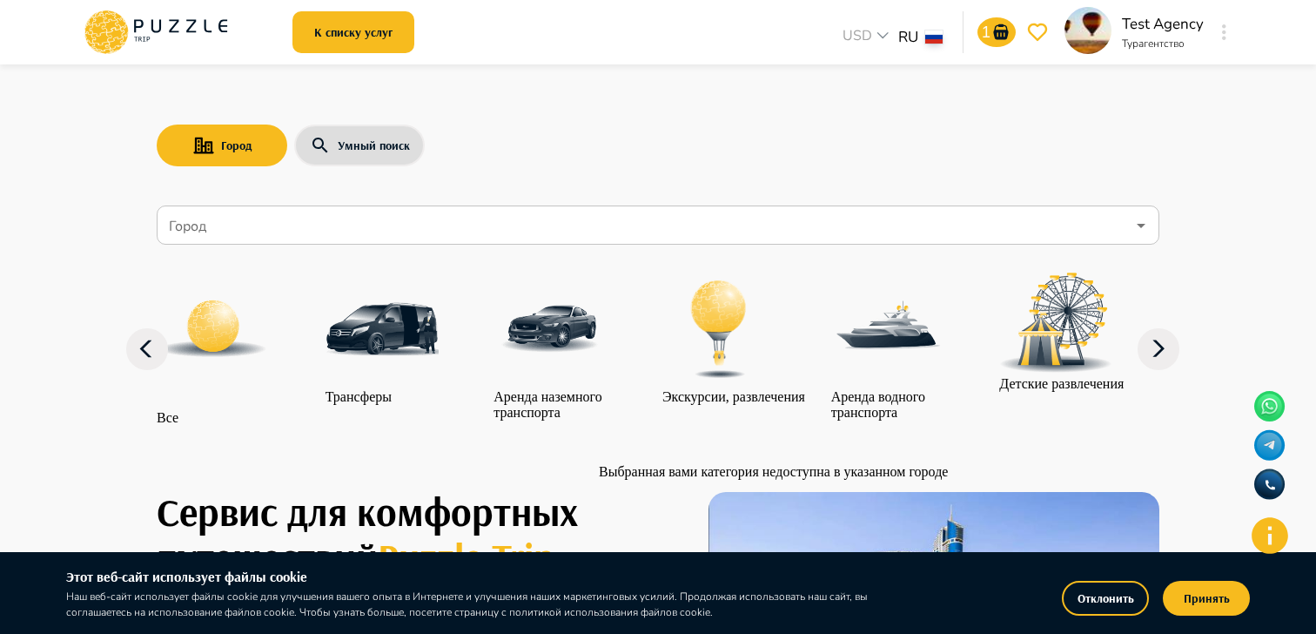
click at [762, 383] on div "Экскурсии, развлечения" at bounding box center [734, 339] width 143 height 132
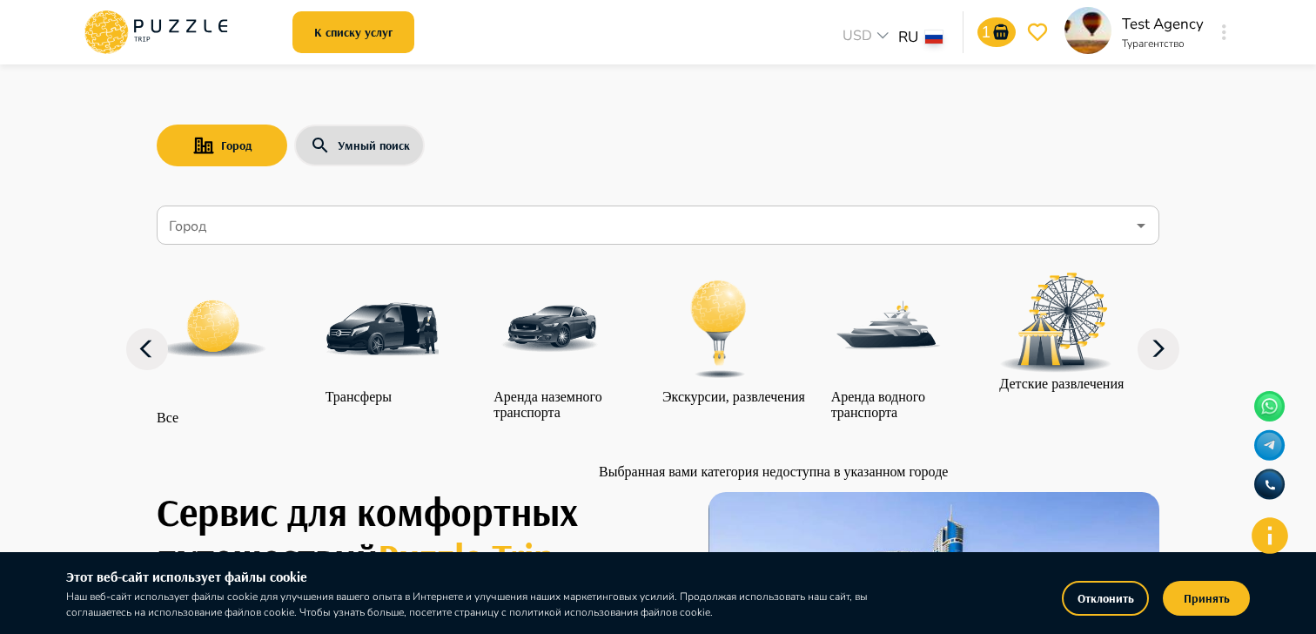
click at [762, 383] on div "Экскурсии, развлечения" at bounding box center [734, 339] width 143 height 132
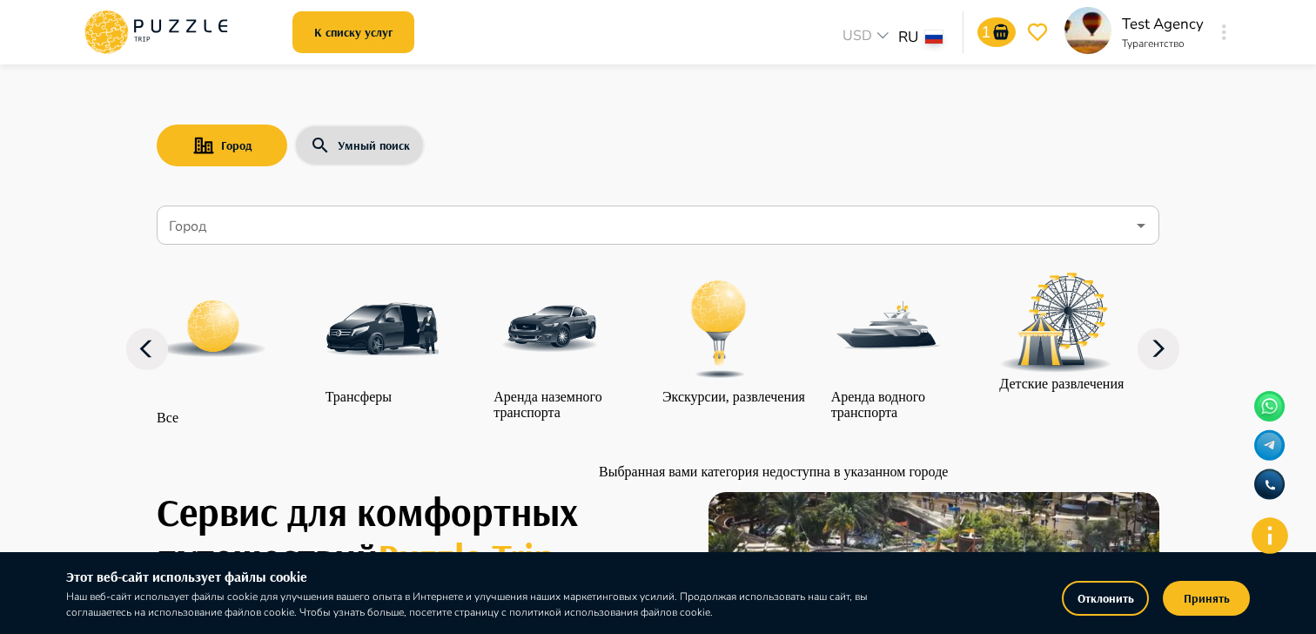
click at [737, 383] on div "Экскурсии, развлечения" at bounding box center [734, 339] width 143 height 132
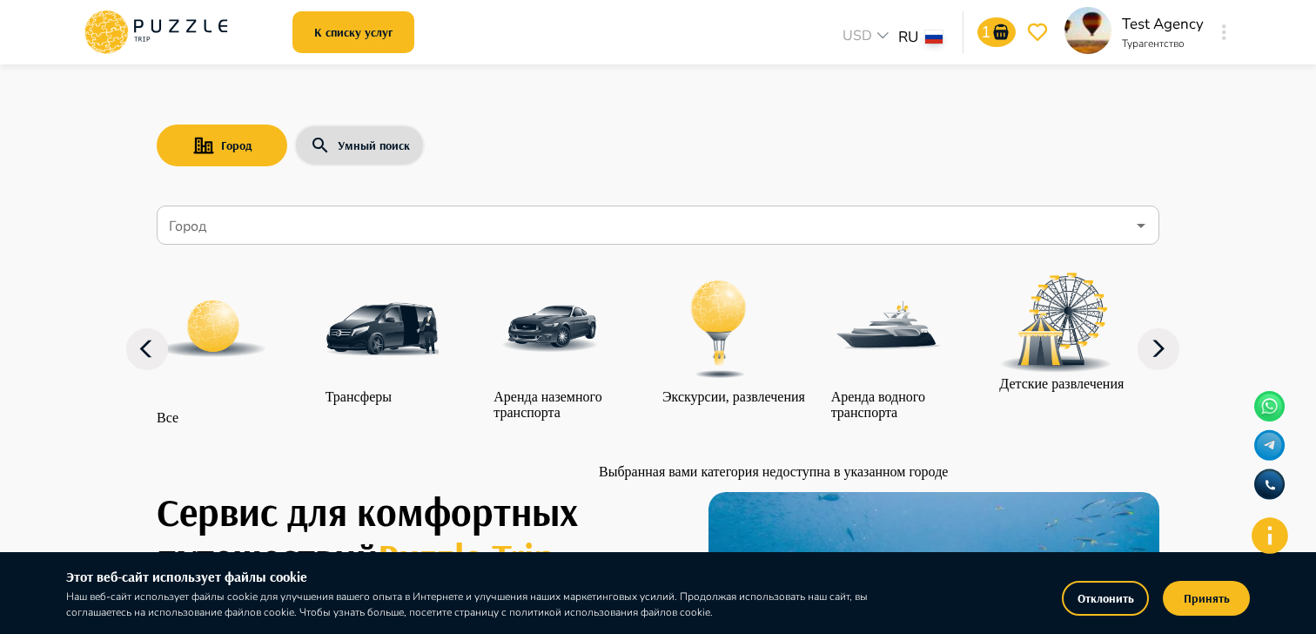
click at [737, 383] on div "Экскурсии, развлечения" at bounding box center [734, 339] width 143 height 132
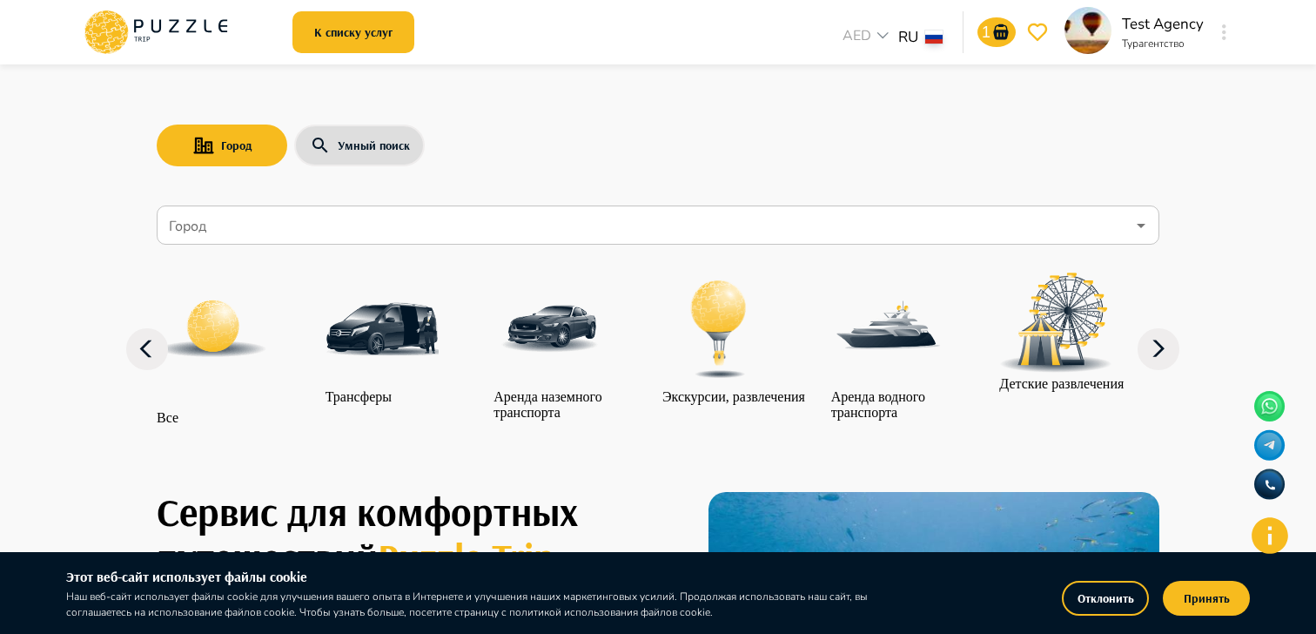
click at [874, 24] on div "USD ***" at bounding box center [868, 32] width 61 height 42
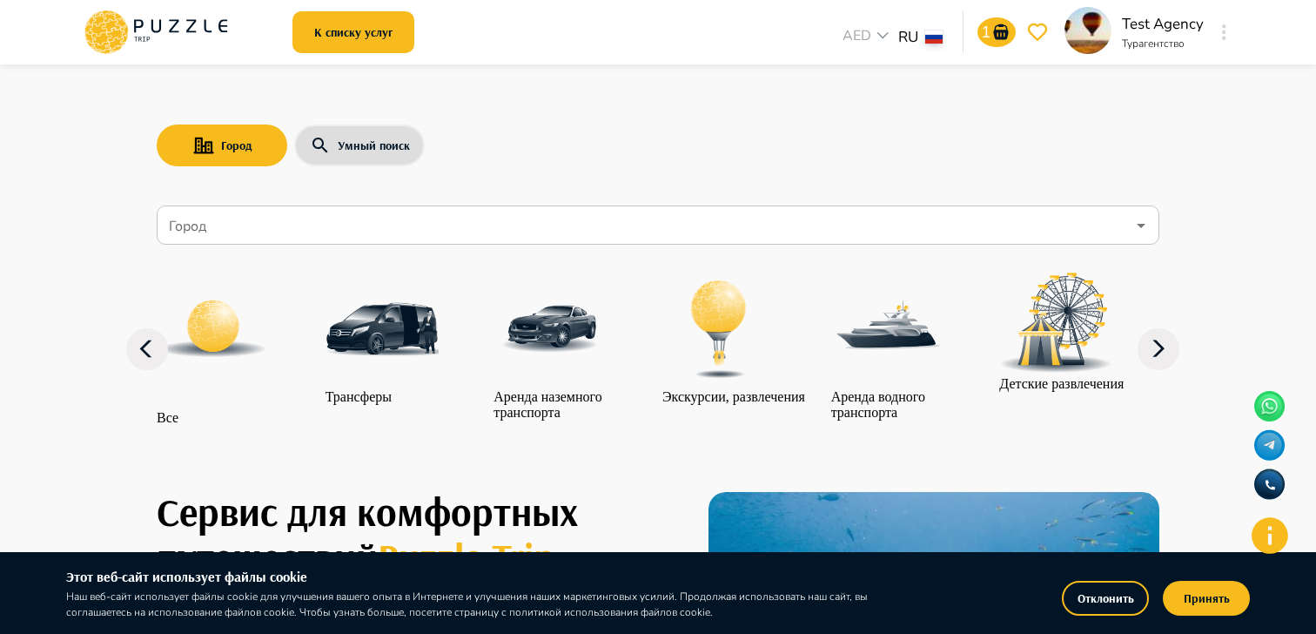
click at [1044, 32] on icon "go-to-wishlist-submit-button" at bounding box center [1037, 32] width 19 height 17
